Goal: Information Seeking & Learning: Learn about a topic

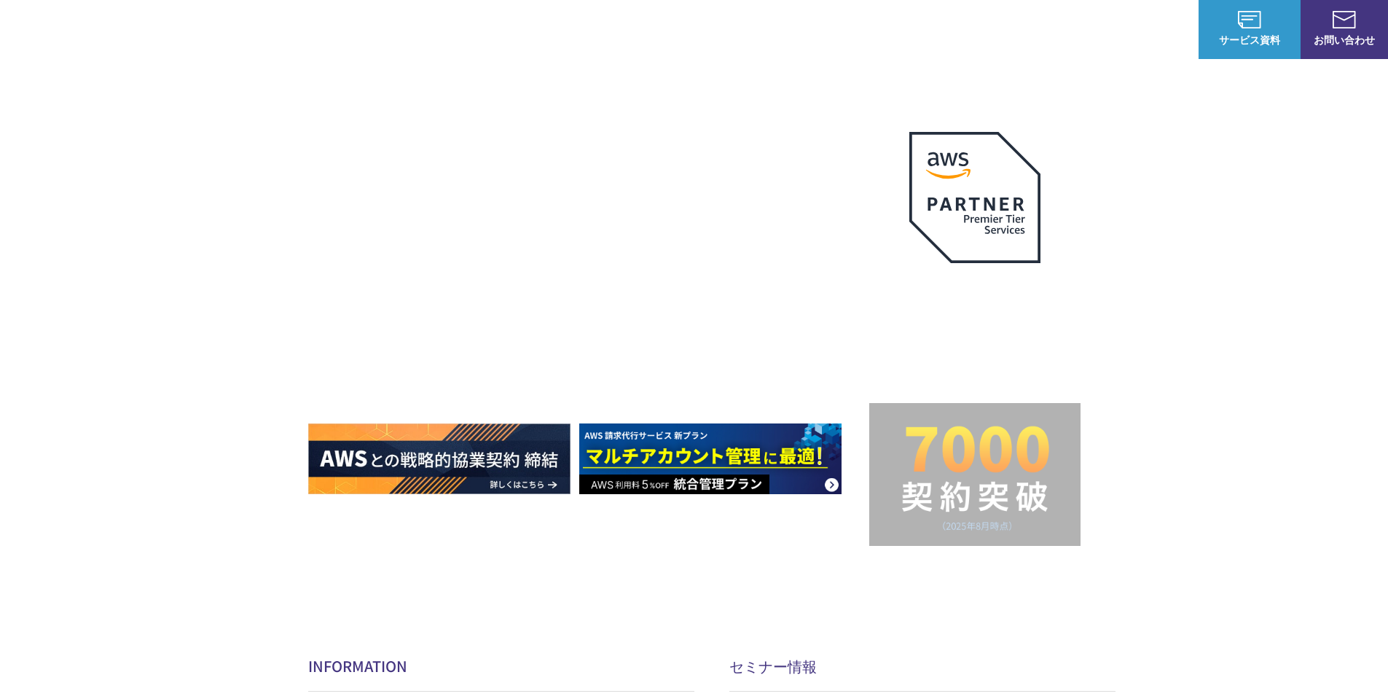
click at [778, 24] on p "サービス" at bounding box center [785, 29] width 55 height 15
click at [613, 164] on link "AWSのエンジニア技術・作業支援" at bounding box center [579, 167] width 154 height 15
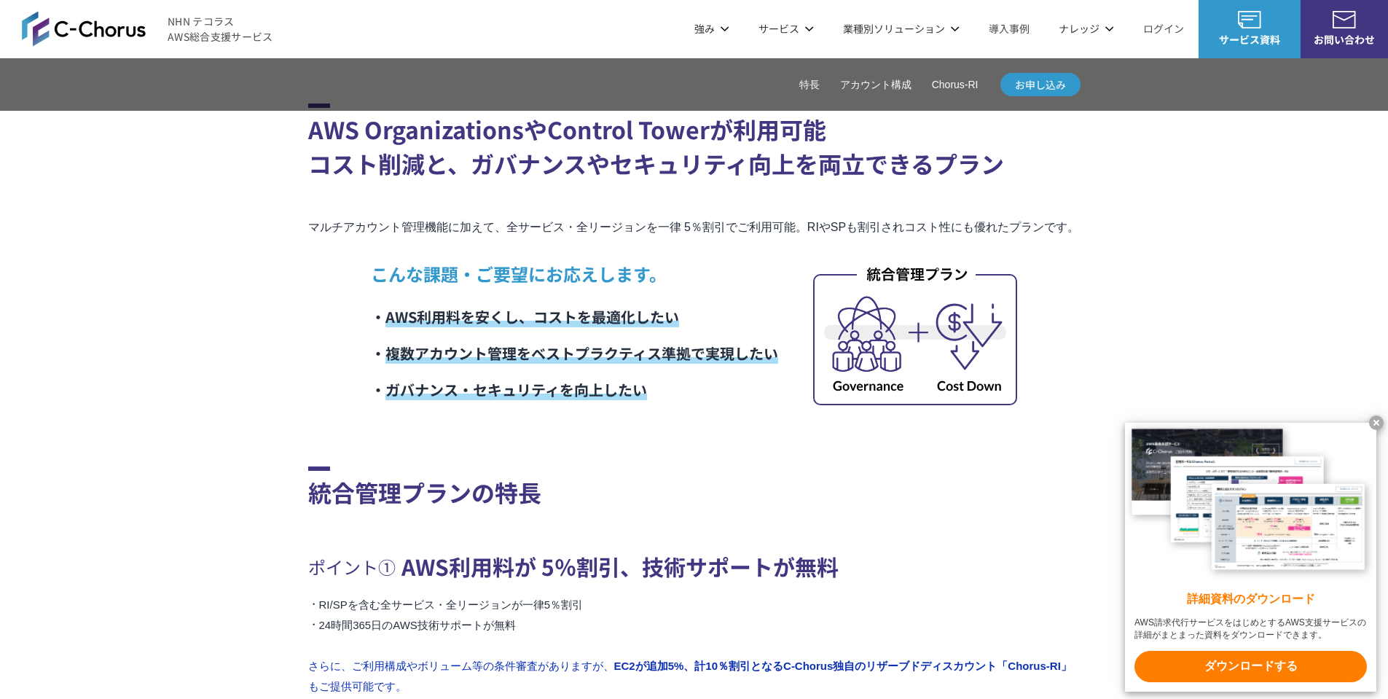
scroll to position [291, 0]
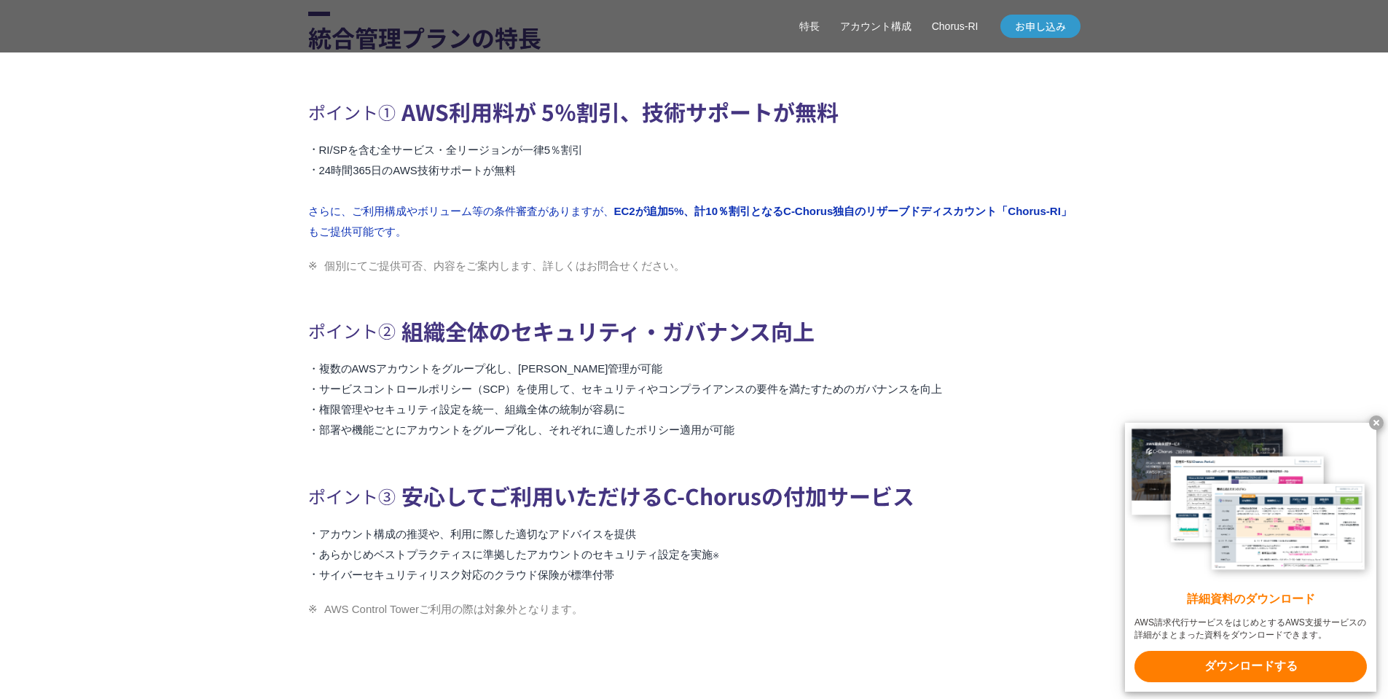
scroll to position [874, 0]
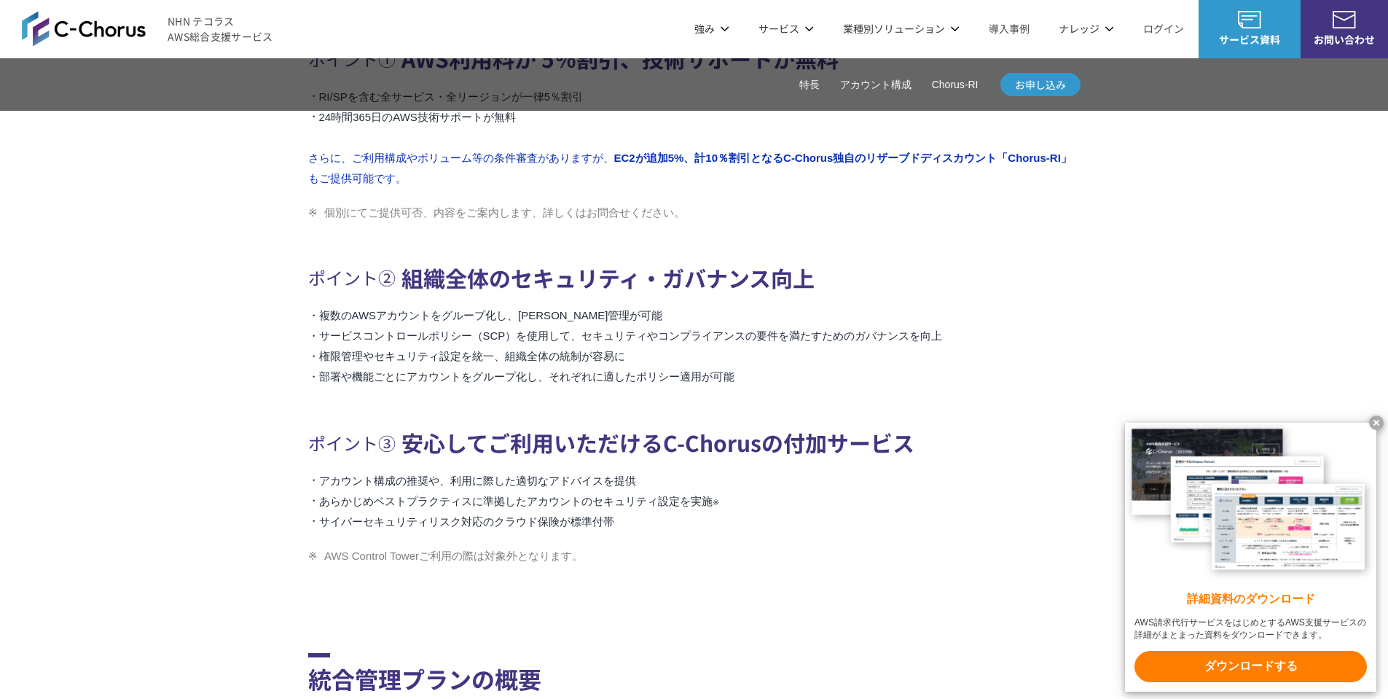
scroll to position [825, 0]
